Goal: Task Accomplishment & Management: Use online tool/utility

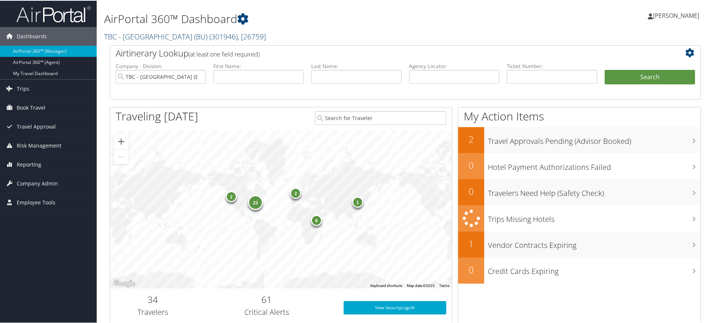
click at [183, 35] on link "TBC - Boston University (BU) ( 301946 ) , [ 26759 ]" at bounding box center [185, 36] width 162 height 10
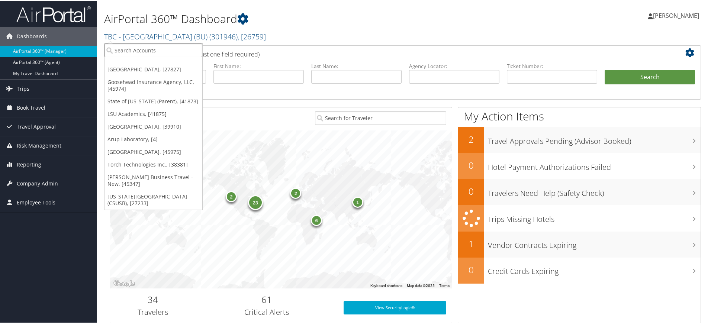
click at [148, 51] on input "search" at bounding box center [154, 50] width 98 height 14
paste input "RADIANCE TECHNOLOGIES"
type input "RADIANCE TECHNOLOGIES"
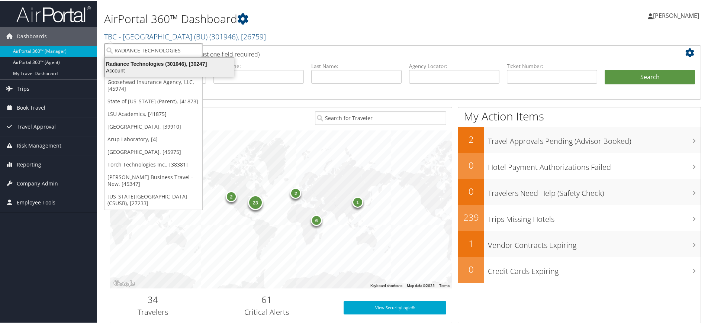
click at [153, 70] on div "Account" at bounding box center [169, 70] width 138 height 7
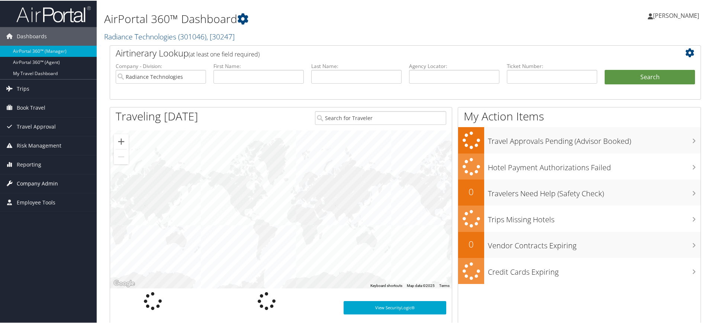
click at [41, 190] on span "Company Admin" at bounding box center [37, 183] width 41 height 19
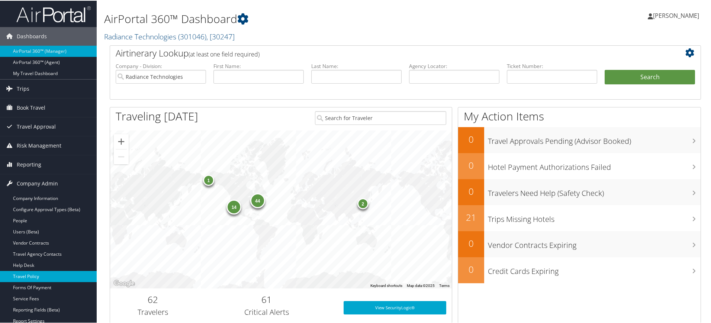
click at [44, 276] on link "Travel Policy" at bounding box center [48, 275] width 97 height 11
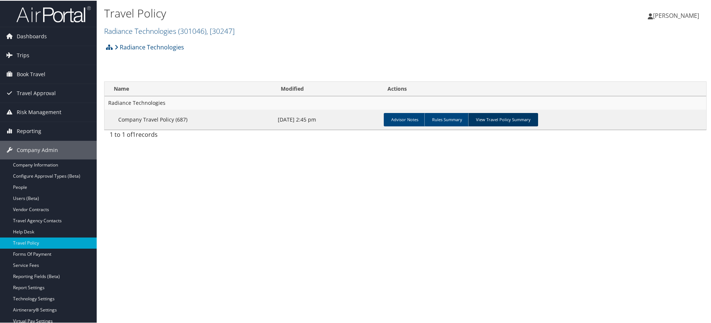
click at [512, 122] on link "View Travel Policy Summary" at bounding box center [503, 118] width 70 height 13
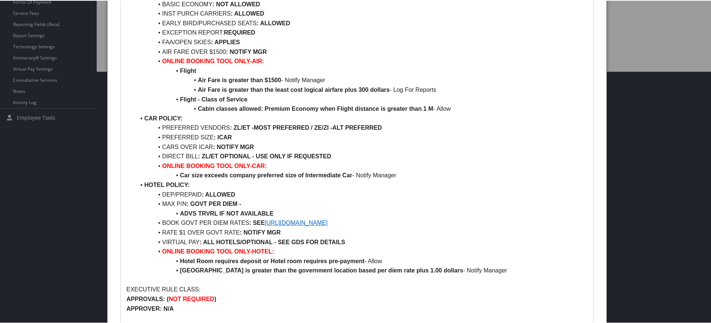
scroll to position [260, 0]
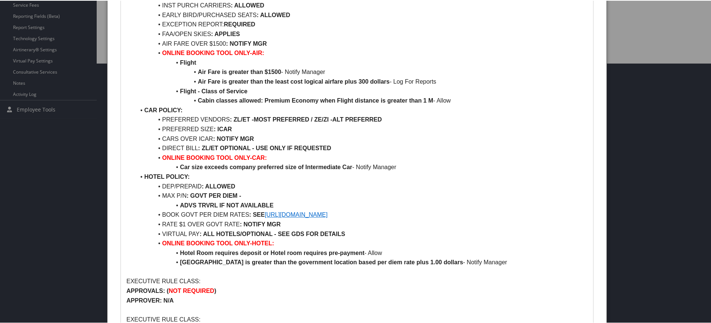
click at [328, 214] on link "https://www.gsa.gov/travel/plan-book/per-diem-rates" at bounding box center [296, 214] width 63 height 6
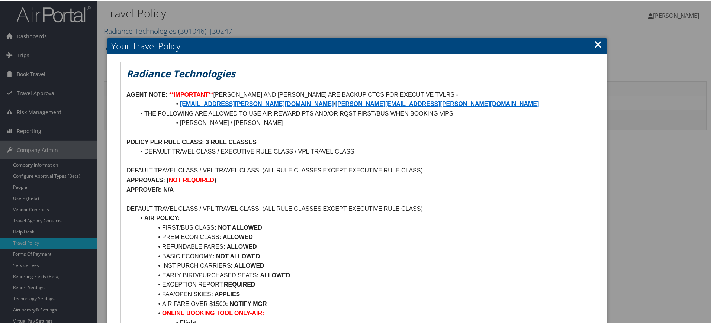
click at [595, 43] on link "×" at bounding box center [598, 43] width 9 height 15
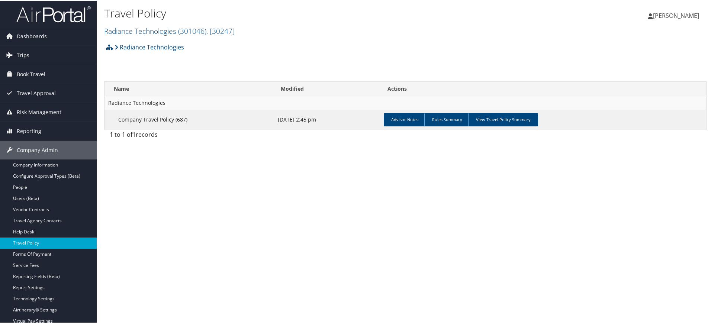
click at [41, 49] on link "Trips" at bounding box center [48, 54] width 97 height 19
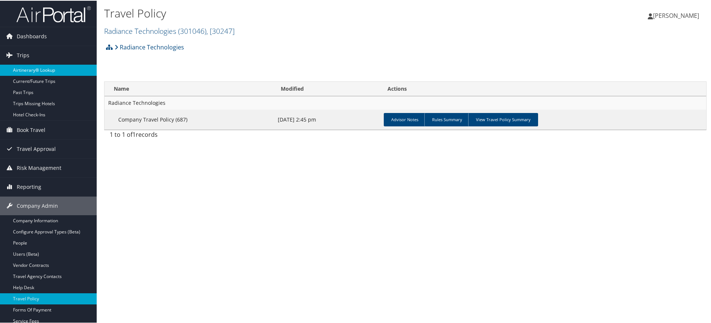
click at [39, 73] on link "Airtinerary® Lookup" at bounding box center [48, 69] width 97 height 11
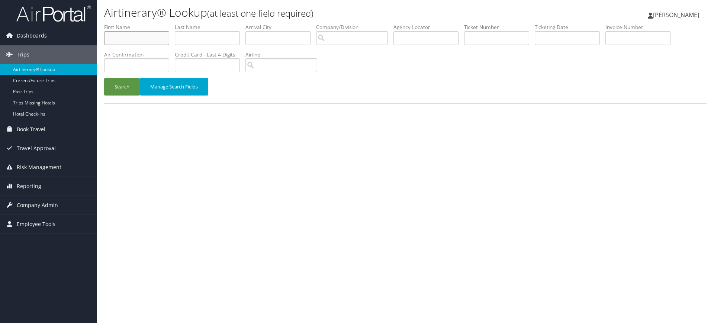
click at [158, 39] on input "text" at bounding box center [136, 38] width 65 height 14
paste input "Rojas"
type input "Rojas"
click at [208, 38] on input "text" at bounding box center [207, 38] width 65 height 14
paste input "Rojas"
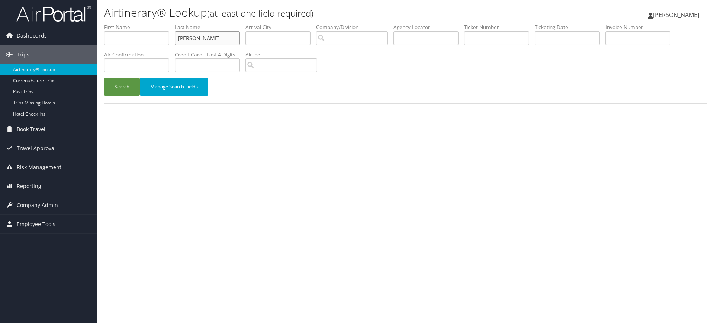
type input "Rojas"
click at [120, 38] on input "text" at bounding box center [136, 38] width 65 height 14
paste input "Chiguil"
type input "Chiguil"
click at [122, 89] on button "Search" at bounding box center [122, 86] width 36 height 17
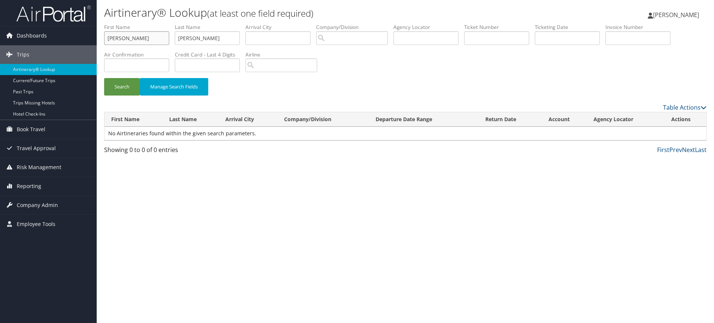
click at [148, 35] on input "Chiguil" at bounding box center [136, 38] width 65 height 14
paste input "Francisco"
type input "Francisco"
click at [218, 44] on input "Rojas" at bounding box center [207, 38] width 65 height 14
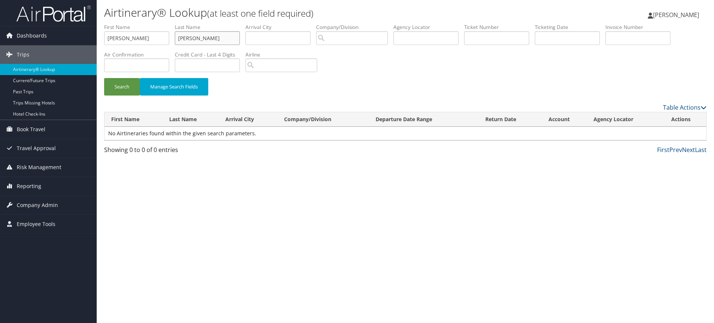
click at [218, 44] on input "Rojas" at bounding box center [207, 38] width 65 height 14
paste input "Atzin"
type input "Atzin"
click at [151, 35] on input "Francisco" at bounding box center [136, 38] width 65 height 14
click at [118, 93] on button "Search" at bounding box center [122, 86] width 36 height 17
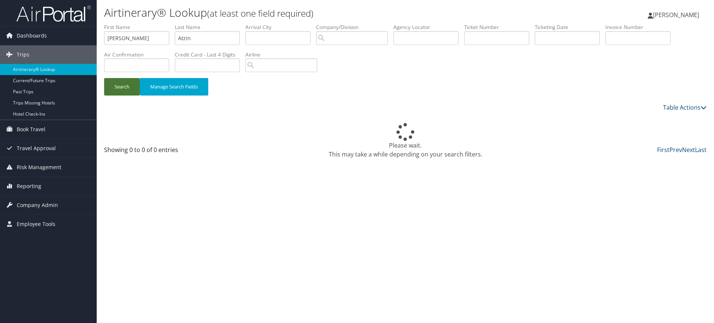
click at [118, 93] on button "Search" at bounding box center [122, 86] width 36 height 17
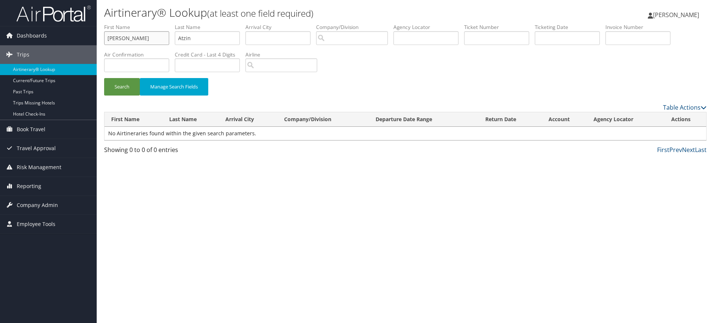
click at [148, 42] on input "Francisco" at bounding box center [136, 38] width 65 height 14
paste input "Chanakya"
type input "Chanakya"
click at [218, 42] on input "Atzin" at bounding box center [207, 38] width 65 height 14
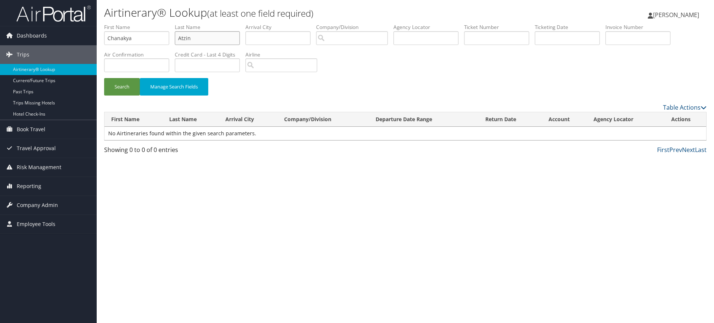
click at [218, 42] on input "Atzin" at bounding box center [207, 38] width 65 height 14
paste input "Pandya"
type input "Pandya"
click at [121, 81] on button "Search" at bounding box center [122, 86] width 36 height 17
click at [429, 42] on input "text" at bounding box center [426, 38] width 65 height 14
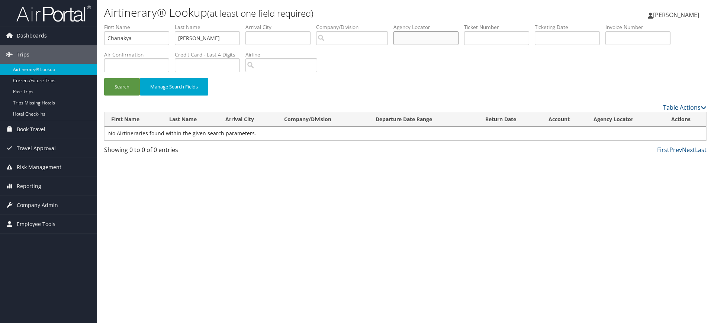
paste input "CSPMFW/"
type input "CSPMFW"
click at [148, 41] on input "Chanakya" at bounding box center [136, 38] width 65 height 14
click at [198, 39] on input "Pandya" at bounding box center [207, 38] width 65 height 14
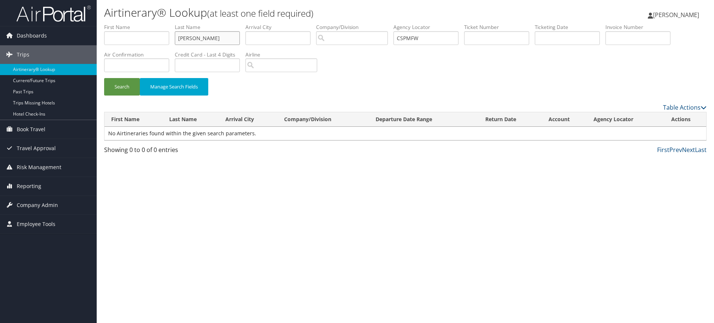
click at [198, 39] on input "Pandya" at bounding box center [207, 38] width 65 height 14
click at [124, 86] on button "Search" at bounding box center [122, 86] width 36 height 17
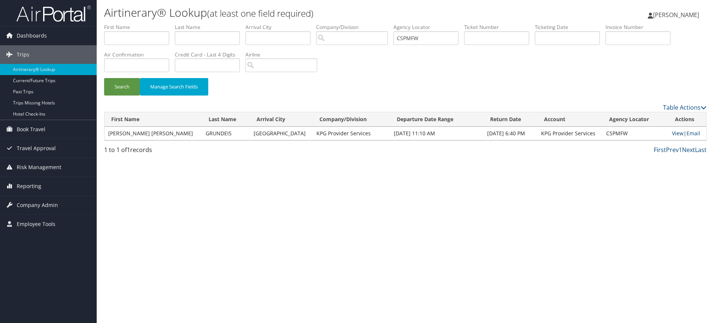
click at [672, 133] on link "View" at bounding box center [678, 133] width 12 height 7
click at [432, 37] on input "CSPMFW" at bounding box center [426, 38] width 65 height 14
paste input "DCMZCF"
type input "DCMZCF"
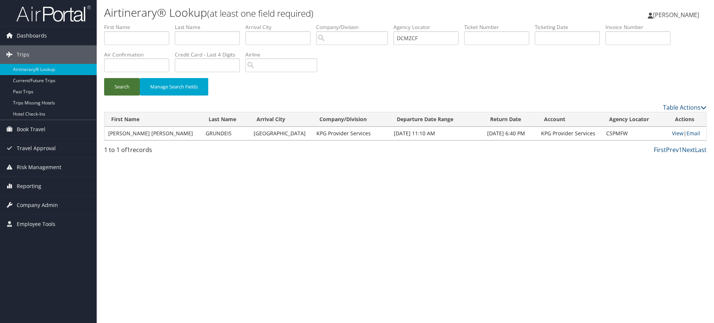
click at [118, 86] on button "Search" at bounding box center [122, 86] width 36 height 17
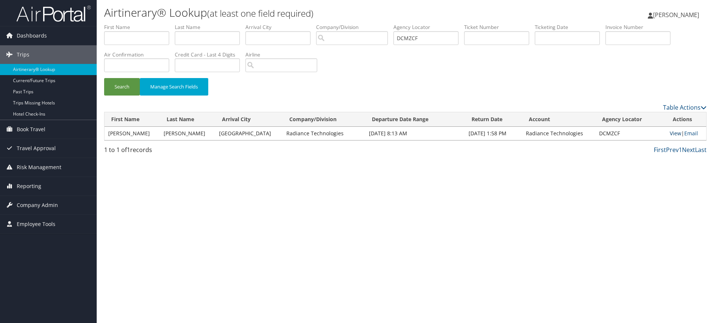
click at [675, 132] on link "View" at bounding box center [676, 133] width 12 height 7
click at [41, 204] on span "Company Admin" at bounding box center [37, 205] width 41 height 19
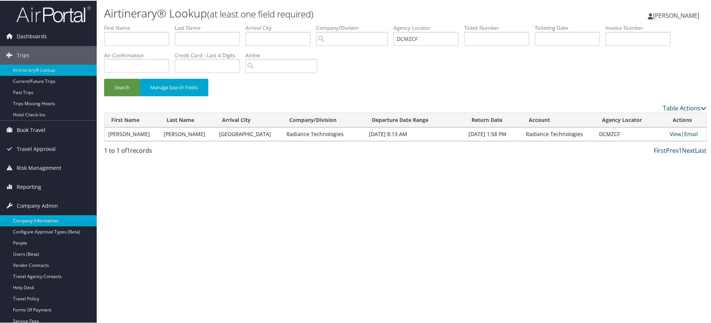
click at [42, 222] on link "Company Information" at bounding box center [48, 220] width 97 height 11
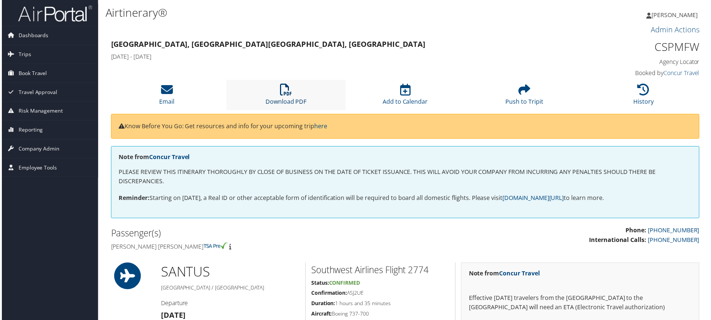
click at [281, 86] on icon at bounding box center [286, 90] width 12 height 12
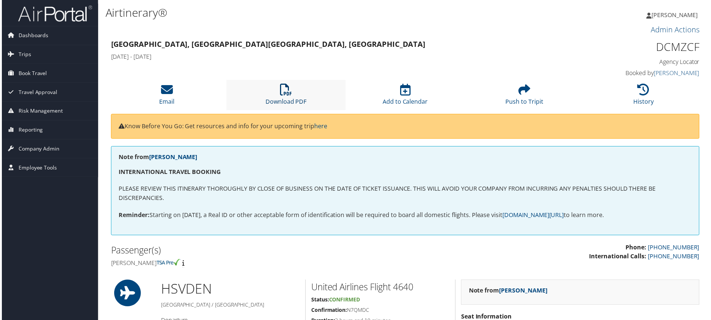
click at [288, 87] on icon at bounding box center [286, 90] width 12 height 12
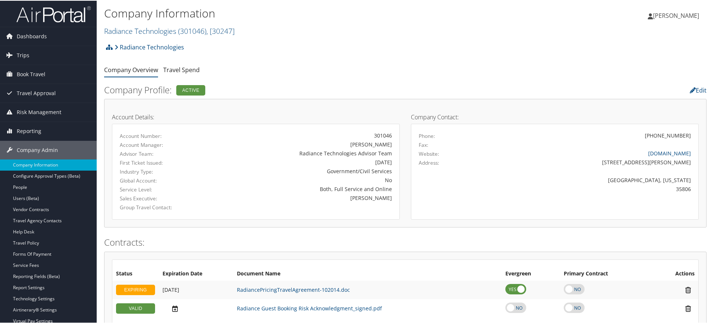
click at [346, 30] on h2 "Radiance Technologies ( 301046 ) , [ 30247 ]" at bounding box center [305, 29] width 402 height 13
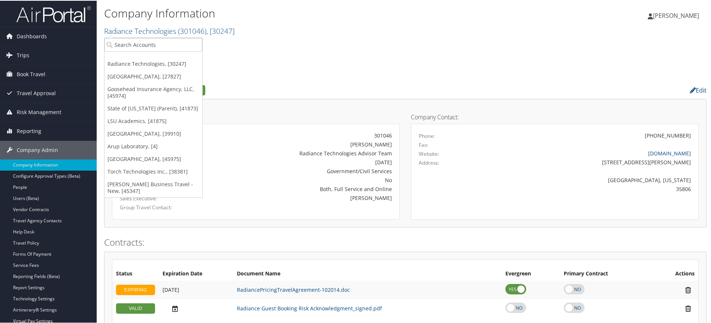
click at [368, 73] on ul "Company Overview Travel Spend" at bounding box center [405, 69] width 603 height 13
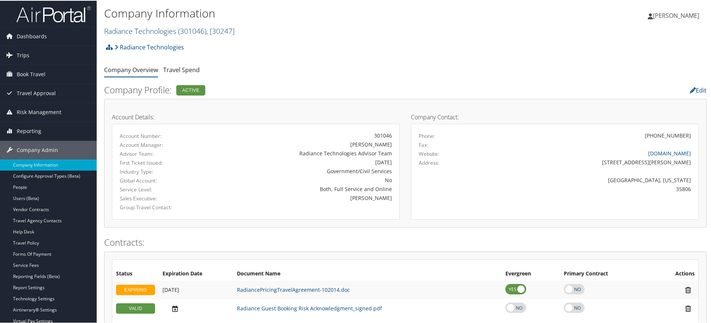
click at [157, 26] on link "Radiance Technologies ( 301046 ) , [ 30247 ]" at bounding box center [169, 30] width 131 height 10
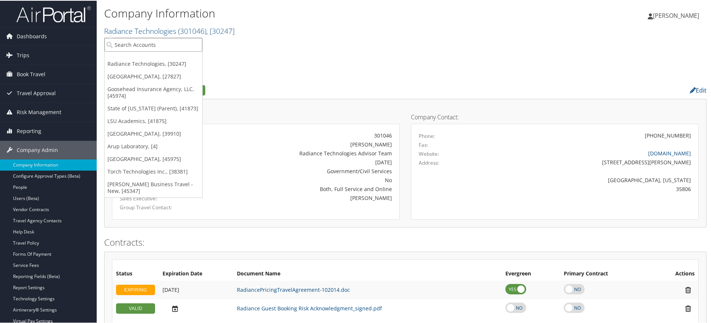
click at [134, 45] on input "search" at bounding box center [154, 44] width 98 height 14
paste input "Young Living Essential Oils"
type input "Young Living Essential Oils"
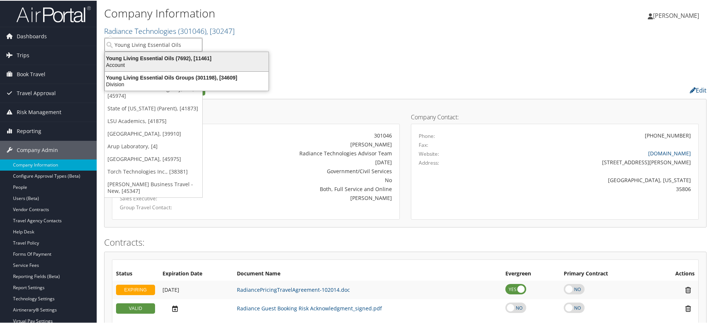
click at [159, 55] on div "Young Living Essential Oils (7692), [11461]" at bounding box center [186, 57] width 173 height 7
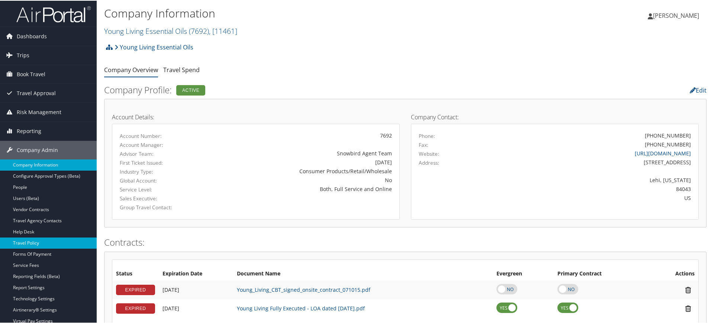
click at [48, 245] on link "Travel Policy" at bounding box center [48, 242] width 97 height 11
